Goal: Task Accomplishment & Management: Complete application form

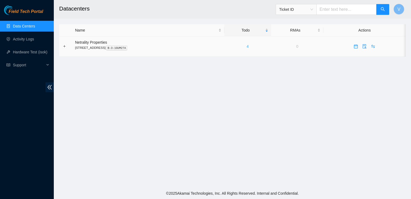
click at [249, 48] on link "4" at bounding box center [248, 46] width 2 height 4
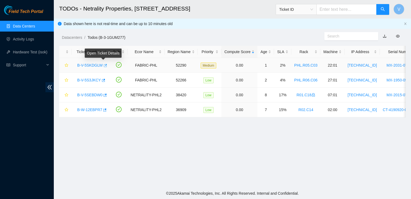
click at [103, 65] on icon "button" at bounding box center [105, 66] width 4 height 4
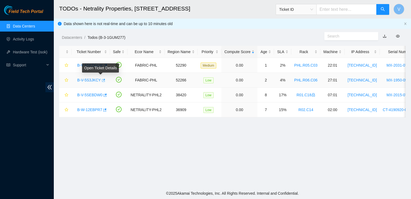
click at [101, 80] on icon "button" at bounding box center [103, 80] width 4 height 4
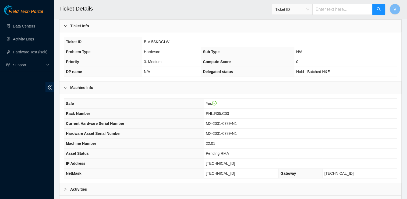
scroll to position [137, 0]
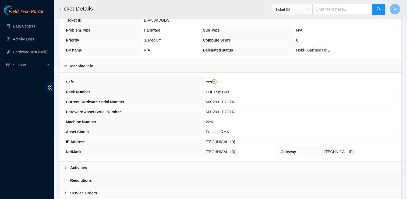
click at [78, 168] on b "Activities" at bounding box center [78, 167] width 17 height 6
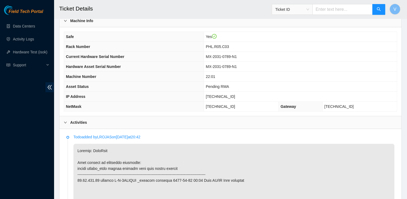
scroll to position [182, 0]
click at [255, 107] on td "[TECHNICAL_ID]" at bounding box center [241, 107] width 75 height 10
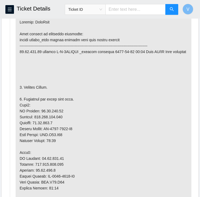
scroll to position [340, 0]
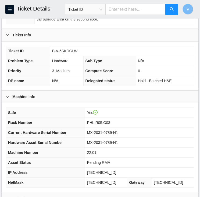
click at [137, 76] on td "Hold - Batched H&E" at bounding box center [165, 81] width 58 height 10
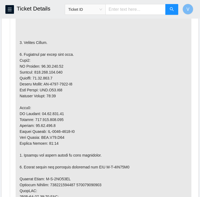
scroll to position [384, 0]
click at [54, 64] on p at bounding box center [104, 155] width 176 height 369
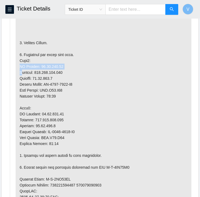
click at [54, 64] on p at bounding box center [104, 155] width 176 height 369
drag, startPoint x: 54, startPoint y: 64, endPoint x: 70, endPoint y: 68, distance: 17.0
click at [70, 68] on p at bounding box center [104, 155] width 176 height 369
click at [53, 65] on p at bounding box center [104, 155] width 176 height 369
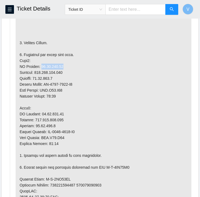
copy p "23.59.171.46"
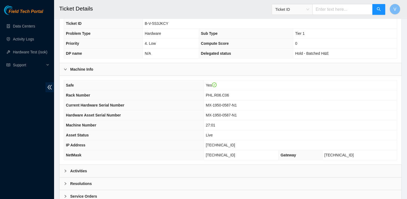
scroll to position [165, 0]
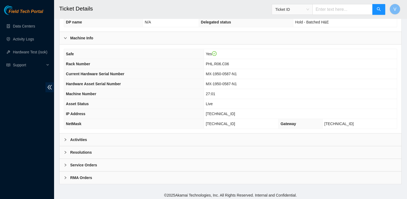
click at [73, 137] on b "Activities" at bounding box center [78, 139] width 17 height 6
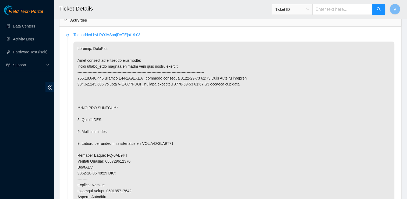
scroll to position [287, 0]
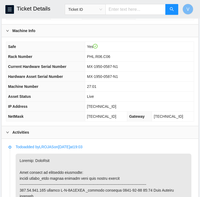
scroll to position [201, 0]
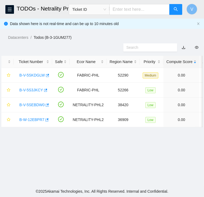
click at [8, 14] on header "TODOs - Netrality Properties, [STREET_ADDRESS] Ticket ID V" at bounding box center [102, 9] width 204 height 19
click at [9, 10] on icon "menu" at bounding box center [10, 9] width 4 height 4
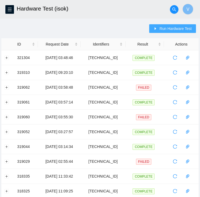
click at [170, 25] on button "Run Hardware Test" at bounding box center [172, 28] width 47 height 9
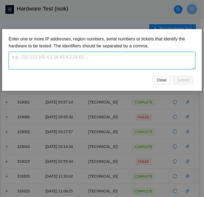
click at [134, 61] on textarea at bounding box center [102, 60] width 187 height 17
paste textarea "[TECHNICAL_ID]"
type textarea "[TECHNICAL_ID]"
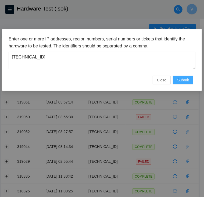
click at [179, 79] on span "Submit" at bounding box center [183, 80] width 12 height 6
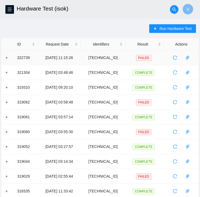
click at [5, 60] on td at bounding box center [7, 57] width 13 height 15
click at [6, 57] on button "Expand row" at bounding box center [7, 57] width 4 height 4
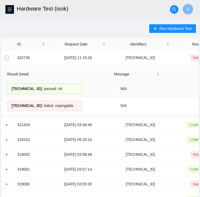
click at [5, 55] on button "Collapse row" at bounding box center [7, 57] width 4 height 4
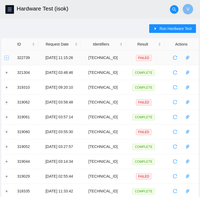
click at [6, 56] on button "Expand row" at bounding box center [7, 57] width 4 height 4
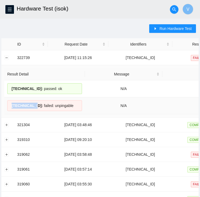
drag, startPoint x: 32, startPoint y: 105, endPoint x: 12, endPoint y: 108, distance: 20.7
click at [12, 108] on div "[TECHNICAL_ID] : failed: unpingable" at bounding box center [44, 105] width 75 height 11
copy span "[TECHNICAL_ID]"
click at [175, 26] on span "Run Hardware Test" at bounding box center [176, 29] width 32 height 6
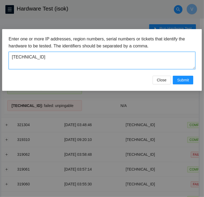
click at [138, 57] on textarea "[TECHNICAL_ID]" at bounding box center [102, 60] width 187 height 17
paste textarea "7"
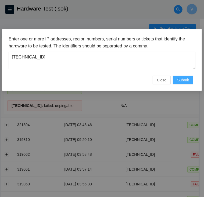
click at [187, 80] on span "Submit" at bounding box center [183, 80] width 12 height 6
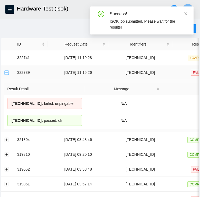
click at [6, 71] on button "Collapse row" at bounding box center [7, 72] width 4 height 4
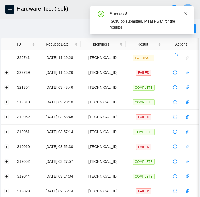
click at [186, 15] on icon "close" at bounding box center [186, 14] width 4 height 4
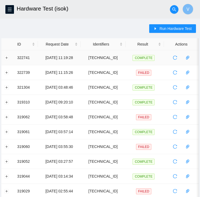
click at [9, 58] on td at bounding box center [7, 57] width 13 height 15
click at [8, 57] on button "Expand row" at bounding box center [7, 57] width 4 height 4
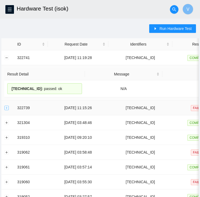
click at [6, 106] on button "Expand row" at bounding box center [7, 108] width 4 height 4
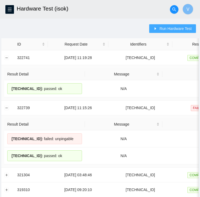
click at [179, 27] on span "Run Hardware Test" at bounding box center [176, 29] width 32 height 6
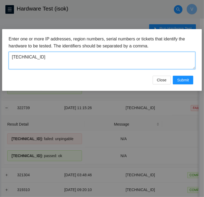
click at [135, 60] on textarea "[TECHNICAL_ID]" at bounding box center [102, 60] width 187 height 17
type textarea "2"
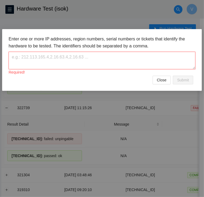
paste textarea "[TECHNICAL_ID]"
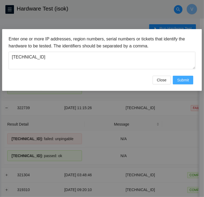
click at [178, 78] on span "Submit" at bounding box center [183, 80] width 12 height 6
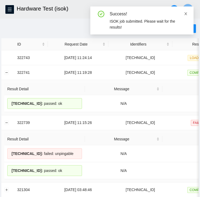
click at [185, 16] on icon "close" at bounding box center [186, 14] width 4 height 4
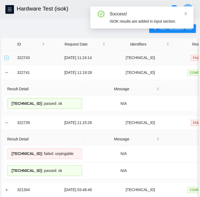
click at [8, 58] on button "Expand row" at bounding box center [7, 57] width 4 height 4
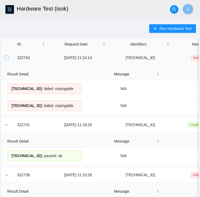
click at [8, 58] on button "Collapse row" at bounding box center [7, 57] width 4 height 4
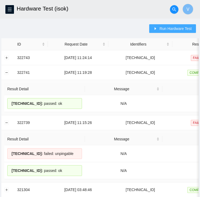
click at [165, 29] on span "Run Hardware Test" at bounding box center [176, 29] width 32 height 6
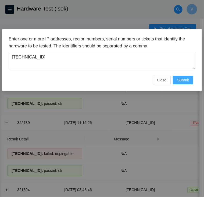
click at [185, 80] on span "Submit" at bounding box center [183, 80] width 12 height 6
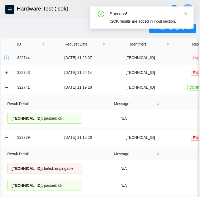
click at [6, 57] on button "Expand row" at bounding box center [7, 57] width 4 height 4
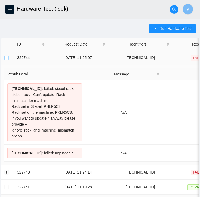
click at [8, 57] on button "Collapse row" at bounding box center [7, 57] width 4 height 4
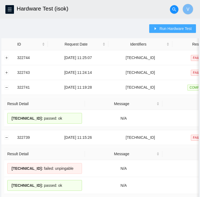
drag, startPoint x: 173, startPoint y: 26, endPoint x: 125, endPoint y: 10, distance: 50.2
click at [165, 29] on span "Run Hardware Test" at bounding box center [176, 29] width 32 height 6
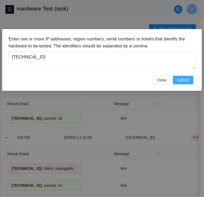
click at [182, 80] on span "Submit" at bounding box center [183, 80] width 12 height 6
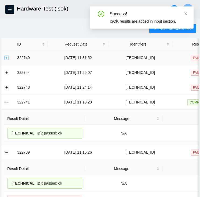
click at [5, 57] on button "Expand row" at bounding box center [7, 57] width 4 height 4
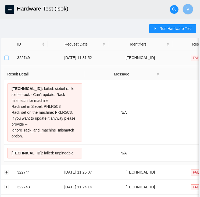
click at [5, 57] on button "Collapse row" at bounding box center [7, 57] width 4 height 4
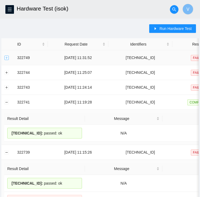
drag, startPoint x: 5, startPoint y: 57, endPoint x: 8, endPoint y: 57, distance: 2.7
click at [8, 57] on button "Expand row" at bounding box center [7, 57] width 4 height 4
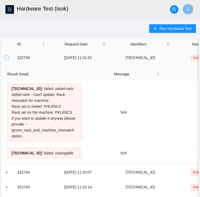
click at [8, 57] on button "Collapse row" at bounding box center [7, 57] width 4 height 4
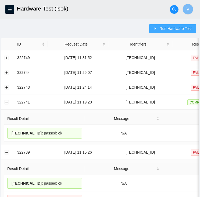
click at [166, 29] on span "Run Hardware Test" at bounding box center [176, 29] width 32 height 6
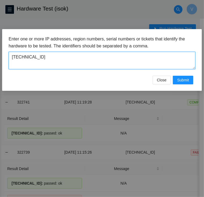
click at [121, 54] on textarea "[TECHNICAL_ID]" at bounding box center [102, 60] width 187 height 17
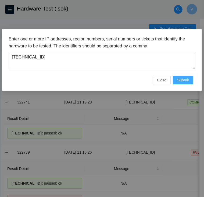
click at [183, 83] on span "Submit" at bounding box center [183, 80] width 12 height 6
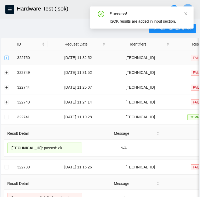
click at [6, 56] on button "Expand row" at bounding box center [7, 57] width 4 height 4
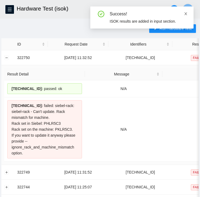
click at [187, 13] on icon "close" at bounding box center [186, 13] width 3 height 3
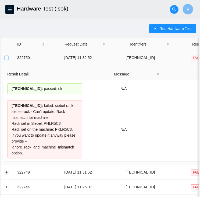
click at [5, 58] on button "Collapse row" at bounding box center [7, 57] width 4 height 4
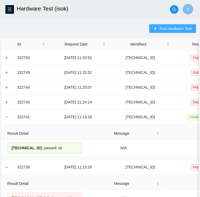
click at [174, 27] on span "Run Hardware Test" at bounding box center [176, 29] width 32 height 6
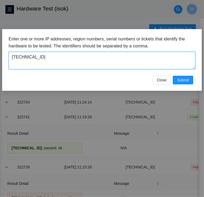
click at [99, 64] on textarea "[TECHNICAL_ID]" at bounding box center [102, 60] width 187 height 17
type textarea "[TECHNICAL_ID]"
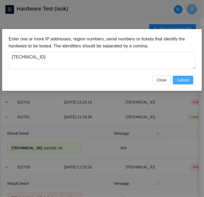
click at [181, 80] on span "Submit" at bounding box center [183, 80] width 12 height 6
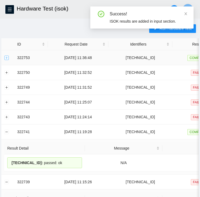
click at [6, 58] on button "Expand row" at bounding box center [7, 57] width 4 height 4
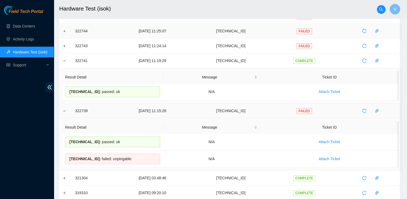
scroll to position [128, 0]
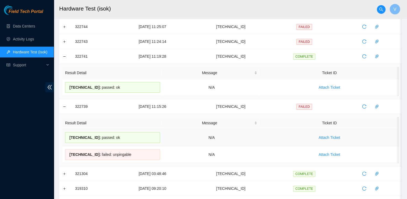
drag, startPoint x: 118, startPoint y: 136, endPoint x: 68, endPoint y: 135, distance: 50.1
click at [68, 135] on div "[TECHNICAL_ID] : passed: ok" at bounding box center [112, 137] width 95 height 11
copy div "[TECHNICAL_ID] : passed: ok"
drag, startPoint x: 118, startPoint y: 86, endPoint x: 68, endPoint y: 91, distance: 49.5
click at [68, 91] on div "[TECHNICAL_ID] : passed: ok" at bounding box center [112, 87] width 95 height 11
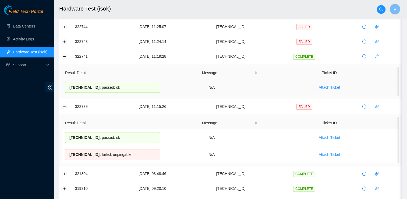
copy div "[TECHNICAL_ID] : passed: ok"
click at [170, 8] on h2 "Hardware Test (isok)" at bounding box center [197, 8] width 277 height 17
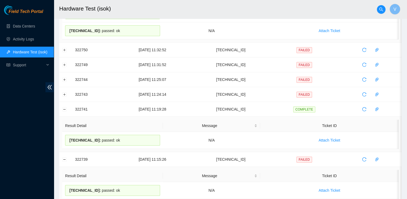
scroll to position [0, 0]
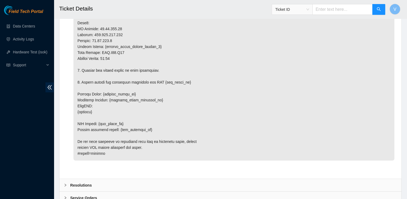
scroll to position [870, 0]
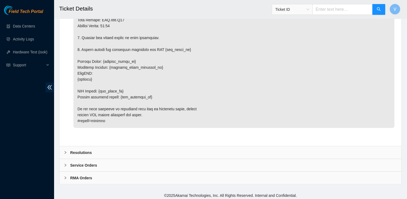
click at [98, 153] on div "Resolutions" at bounding box center [230, 152] width 342 height 12
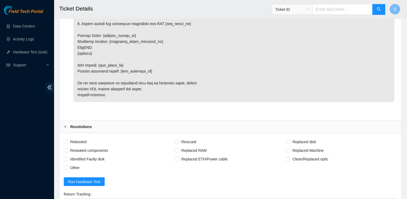
scroll to position [897, 0]
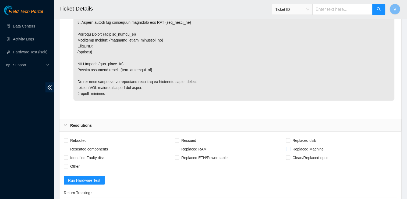
click at [305, 146] on span "Replaced Machine" at bounding box center [308, 148] width 36 height 9
click at [290, 146] on input "Replaced Machine" at bounding box center [288, 148] width 4 height 4
checkbox input "true"
click at [191, 137] on span "Rescued" at bounding box center [188, 140] width 19 height 9
click at [179, 138] on input "Rescued" at bounding box center [177, 140] width 4 height 4
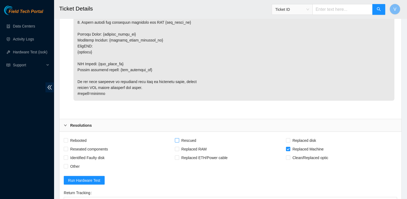
checkbox input "true"
click at [72, 137] on span "Rebooted" at bounding box center [78, 140] width 21 height 9
click at [68, 138] on input "Rebooted" at bounding box center [66, 140] width 4 height 4
checkbox input "true"
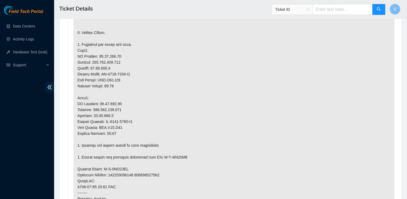
scroll to position [366, 0]
drag, startPoint x: 161, startPoint y: 173, endPoint x: 110, endPoint y: 174, distance: 50.6
click at [110, 174] on p at bounding box center [233, 143] width 321 height 369
drag, startPoint x: 110, startPoint y: 174, endPoint x: 173, endPoint y: 165, distance: 63.1
click at [173, 165] on p at bounding box center [233, 143] width 321 height 369
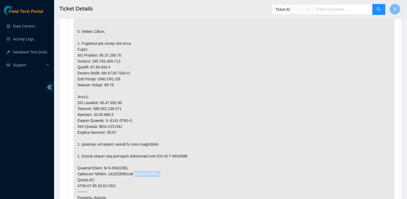
drag, startPoint x: 160, startPoint y: 173, endPoint x: 136, endPoint y: 173, distance: 24.0
click at [136, 173] on p at bounding box center [233, 143] width 321 height 369
copy p "417328421279"
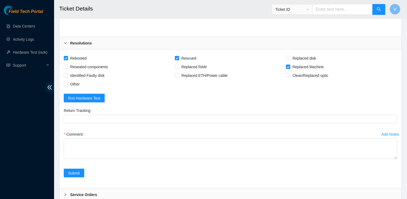
scroll to position [1008, 0]
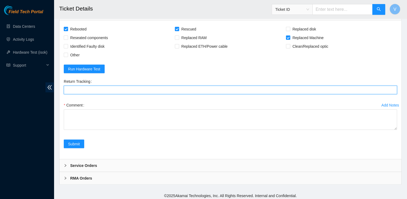
click at [101, 86] on Tracking "Return Tracking" at bounding box center [230, 89] width 333 height 9
paste Tracking "417328421279"
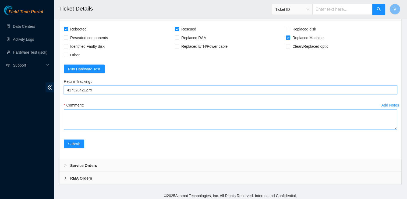
type Tracking "417328421279"
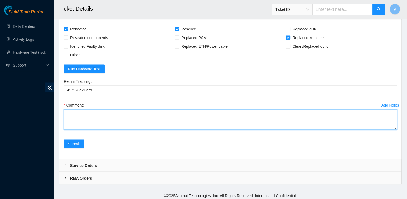
click at [118, 111] on textarea "Comment" at bounding box center [230, 119] width 333 height 20
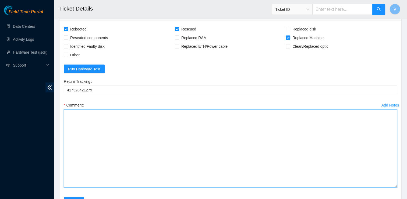
drag, startPoint x: 395, startPoint y: 127, endPoint x: 393, endPoint y: 186, distance: 59.2
click at [393, 186] on textarea "Comment" at bounding box center [230, 148] width 333 height 78
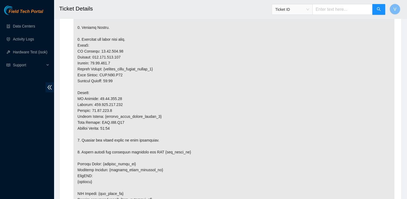
scroll to position [772, 0]
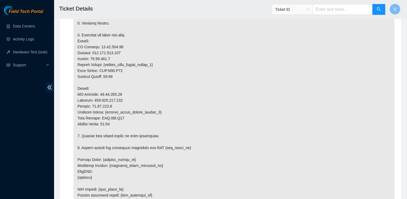
click at [366, 61] on p at bounding box center [233, 100] width 321 height 251
drag, startPoint x: 403, startPoint y: 152, endPoint x: 366, endPoint y: 162, distance: 38.7
click at [366, 162] on p at bounding box center [233, 100] width 321 height 251
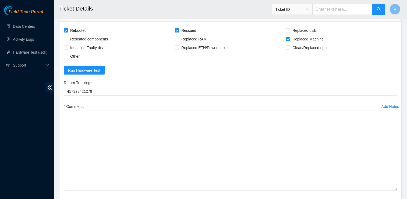
scroll to position [1008, 0]
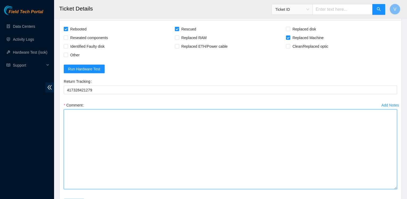
click at [228, 160] on textarea "Comment" at bounding box center [230, 149] width 333 height 80
paste textarea "Removed faulty disk s/n: (), replaced with new disk s/n: () -RMA Return: -Retur…"
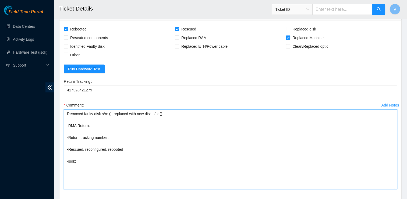
click at [99, 112] on textarea "Removed faulty disk s/n: (), replaced with new disk s/n: () -RMA Return: -Retur…" at bounding box center [230, 149] width 333 height 80
click at [154, 112] on textarea "Removed faulty server s/n: (), replaced with new disk s/n: () -RMA Return: -Ret…" at bounding box center [230, 149] width 333 height 80
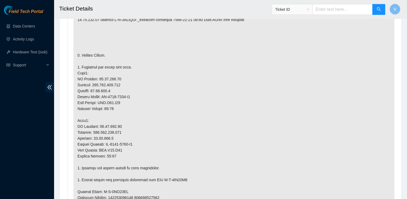
scroll to position [344, 0]
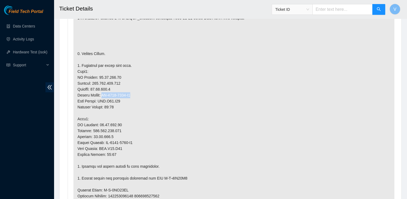
drag, startPoint x: 136, startPoint y: 94, endPoint x: 104, endPoint y: 93, distance: 32.8
click at [104, 93] on p at bounding box center [233, 165] width 321 height 369
copy p "MX-2013-0641-N0"
click at [138, 97] on p at bounding box center [233, 165] width 321 height 369
drag, startPoint x: 127, startPoint y: 93, endPoint x: 104, endPoint y: 94, distance: 23.4
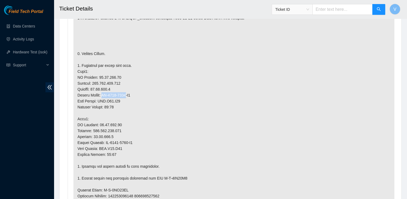
click at [104, 94] on p at bounding box center [233, 165] width 321 height 369
copy p "MX-2013-0641"
drag, startPoint x: 245, startPoint y: 90, endPoint x: 245, endPoint y: 35, distance: 54.9
click at [245, 35] on p at bounding box center [233, 165] width 321 height 369
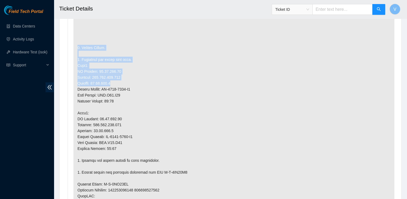
scroll to position [352, 0]
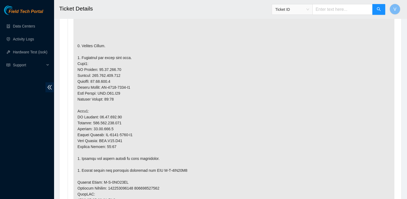
click at [249, 84] on p at bounding box center [233, 158] width 321 height 369
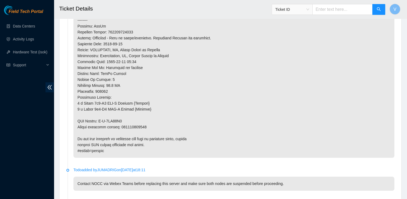
scroll to position [1067, 0]
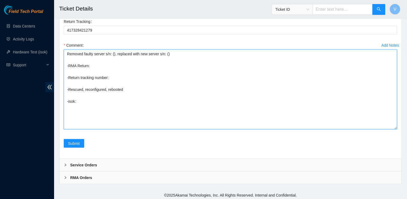
click at [112, 52] on textarea "Removed faulty server s/n: (), replaced with new server s/n: () -RMA Return: -R…" at bounding box center [230, 90] width 333 height 80
paste textarea "MX-2013-0641"
click at [191, 52] on textarea "Removed faulty server s/n: (MX-2013-0641), replaced with new server s/n: () -RM…" at bounding box center [230, 90] width 333 height 80
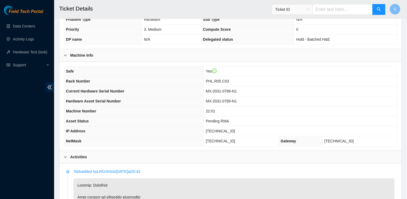
scroll to position [142, 0]
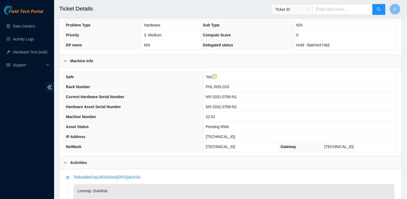
click at [264, 87] on td "PHL.R05.C03" at bounding box center [300, 87] width 193 height 10
drag, startPoint x: 244, startPoint y: 96, endPoint x: 220, endPoint y: 99, distance: 24.3
click at [220, 99] on td "MX-2031-0789-N1" at bounding box center [300, 97] width 193 height 10
copy span "MX-2031-0789"
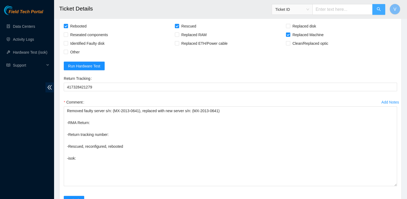
scroll to position [1021, 0]
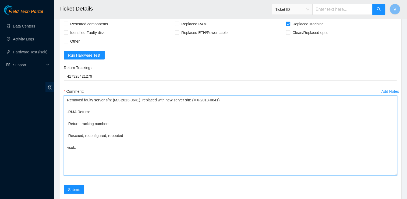
drag, startPoint x: 137, startPoint y: 99, endPoint x: 113, endPoint y: 99, distance: 24.5
click at [113, 99] on textarea "Removed faulty server s/n: (MX-2013-0641), replaced with new server s/n: (MX-20…" at bounding box center [230, 136] width 333 height 80
paste textarea "31-0789"
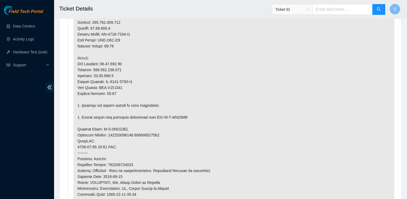
scroll to position [405, 0]
drag, startPoint x: 183, startPoint y: 115, endPoint x: 161, endPoint y: 118, distance: 22.5
click at [161, 118] on p at bounding box center [233, 105] width 321 height 369
copy p "B-V-5SS92Z4"
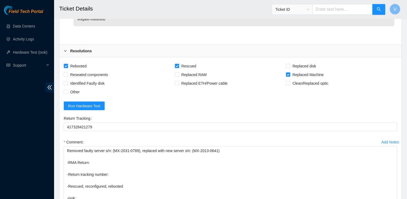
scroll to position [969, 0]
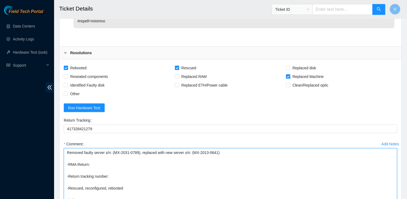
click at [91, 163] on textarea "Removed faulty server s/n: (MX-2031-0789), replaced with new server s/n: (MX-20…" at bounding box center [230, 188] width 333 height 80
paste textarea "B-V-5SS92Z4"
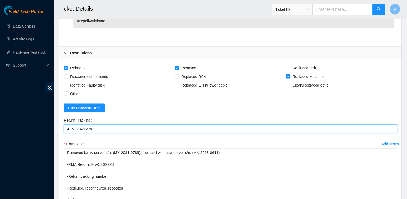
drag, startPoint x: 92, startPoint y: 127, endPoint x: 53, endPoint y: 124, distance: 39.1
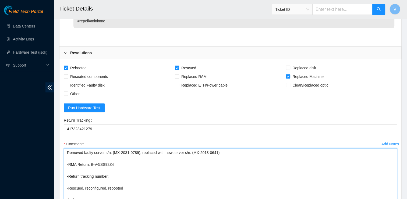
click at [110, 175] on textarea "Removed faulty server s/n: (MX-2031-0789), replaced with new server s/n: (MX-20…" at bounding box center [230, 188] width 333 height 80
paste textarea "417328421279"
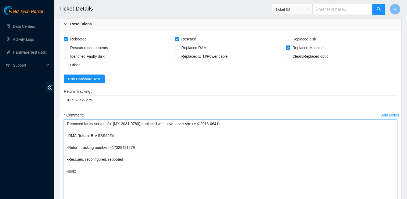
scroll to position [1000, 0]
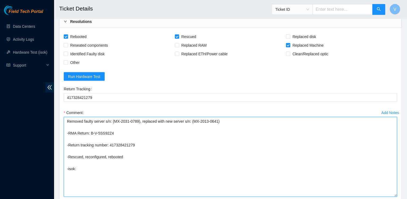
click at [94, 171] on textarea "Removed faulty server s/n: (MX-2031-0789), replaced with new server s/n: (MX-20…" at bounding box center [230, 157] width 333 height 80
paste textarea "23.59.171.46 : passed: ok"
paste textarea "23.59.171.47 : passed: ok"
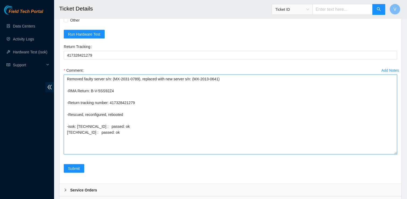
scroll to position [1043, 0]
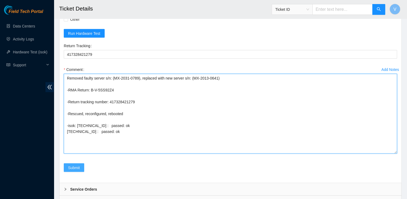
type textarea "Removed faulty server s/n: (MX-2031-0789), replaced with new server s/n: (MX-20…"
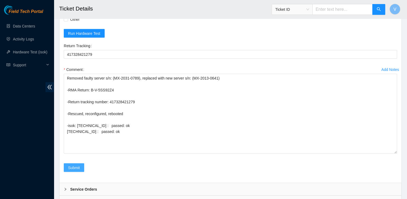
click at [78, 164] on span "Submit" at bounding box center [74, 167] width 12 height 6
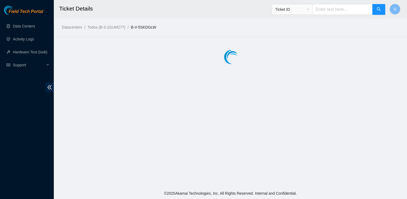
scroll to position [0, 0]
